Goal: Task Accomplishment & Management: Manage account settings

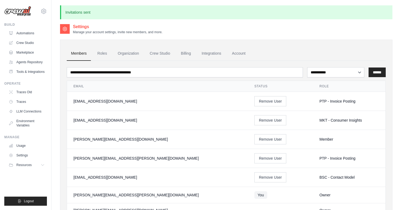
scroll to position [137, 0]
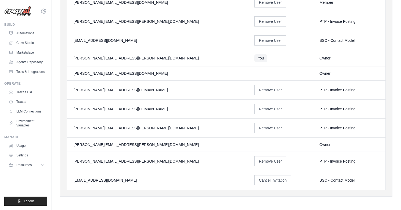
click at [26, 34] on link "Automations" at bounding box center [26, 33] width 40 height 9
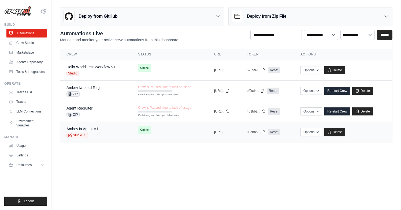
click at [164, 138] on td "Online" at bounding box center [170, 130] width 76 height 16
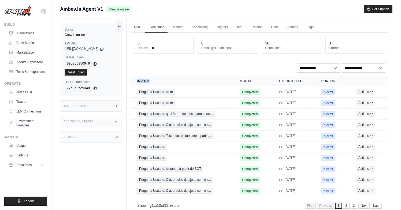
drag, startPoint x: 136, startPoint y: 80, endPoint x: 162, endPoint y: 84, distance: 26.8
click at [162, 84] on th "Inputs" at bounding box center [182, 81] width 103 height 11
click at [151, 76] on th "Inputs" at bounding box center [182, 81] width 103 height 11
click at [26, 31] on link "Automations" at bounding box center [27, 33] width 40 height 9
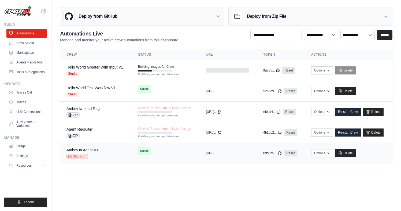
click at [83, 155] on icon at bounding box center [84, 155] width 3 height 3
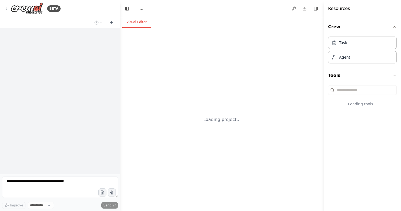
select select "****"
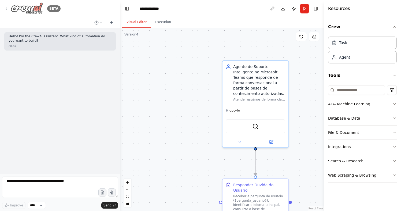
click at [6, 8] on icon at bounding box center [6, 8] width 4 height 4
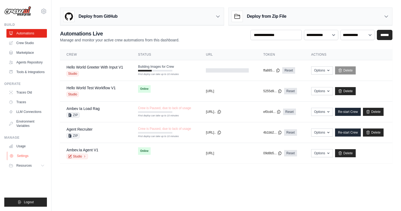
click at [22, 155] on link "Settings" at bounding box center [27, 155] width 40 height 9
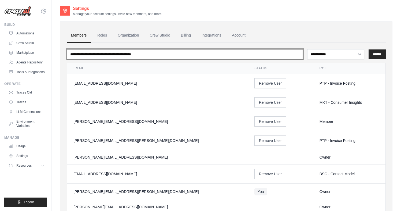
click at [98, 56] on input "email" at bounding box center [185, 54] width 236 height 10
type input "******"
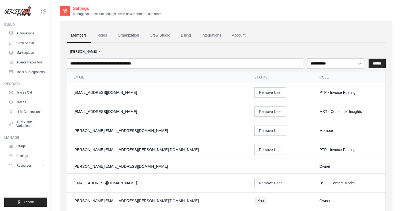
click at [99, 50] on button "x" at bounding box center [100, 51] width 2 height 4
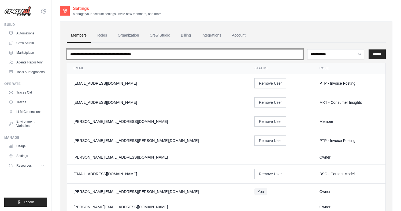
click at [86, 54] on input "email" at bounding box center [185, 54] width 236 height 10
type input "**********"
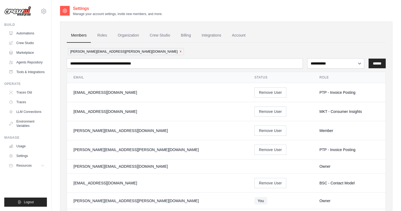
click at [180, 52] on button "x" at bounding box center [181, 51] width 2 height 4
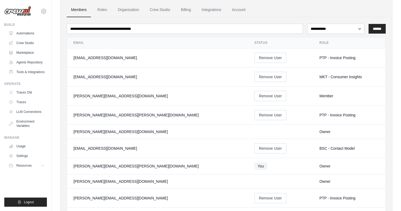
scroll to position [20, 0]
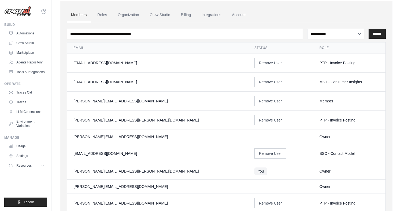
click at [44, 10] on icon at bounding box center [43, 11] width 6 height 6
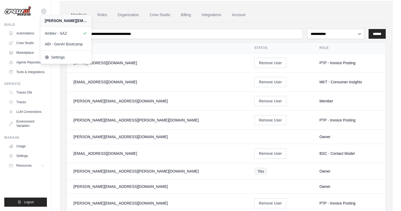
click at [157, 48] on th "Email" at bounding box center [157, 47] width 181 height 11
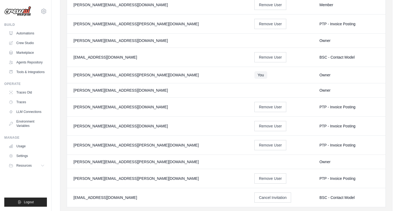
scroll to position [117, 0]
click at [320, 159] on div "Owner" at bounding box center [350, 160] width 60 height 5
click at [26, 31] on link "Automations" at bounding box center [27, 33] width 40 height 9
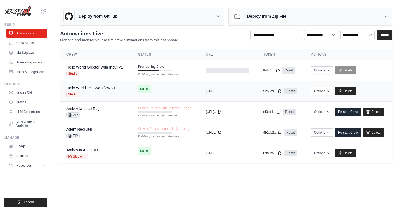
click at [73, 94] on span "Studio" at bounding box center [73, 93] width 12 height 5
click at [72, 94] on span "Studio" at bounding box center [73, 93] width 12 height 5
